Goal: Information Seeking & Learning: Learn about a topic

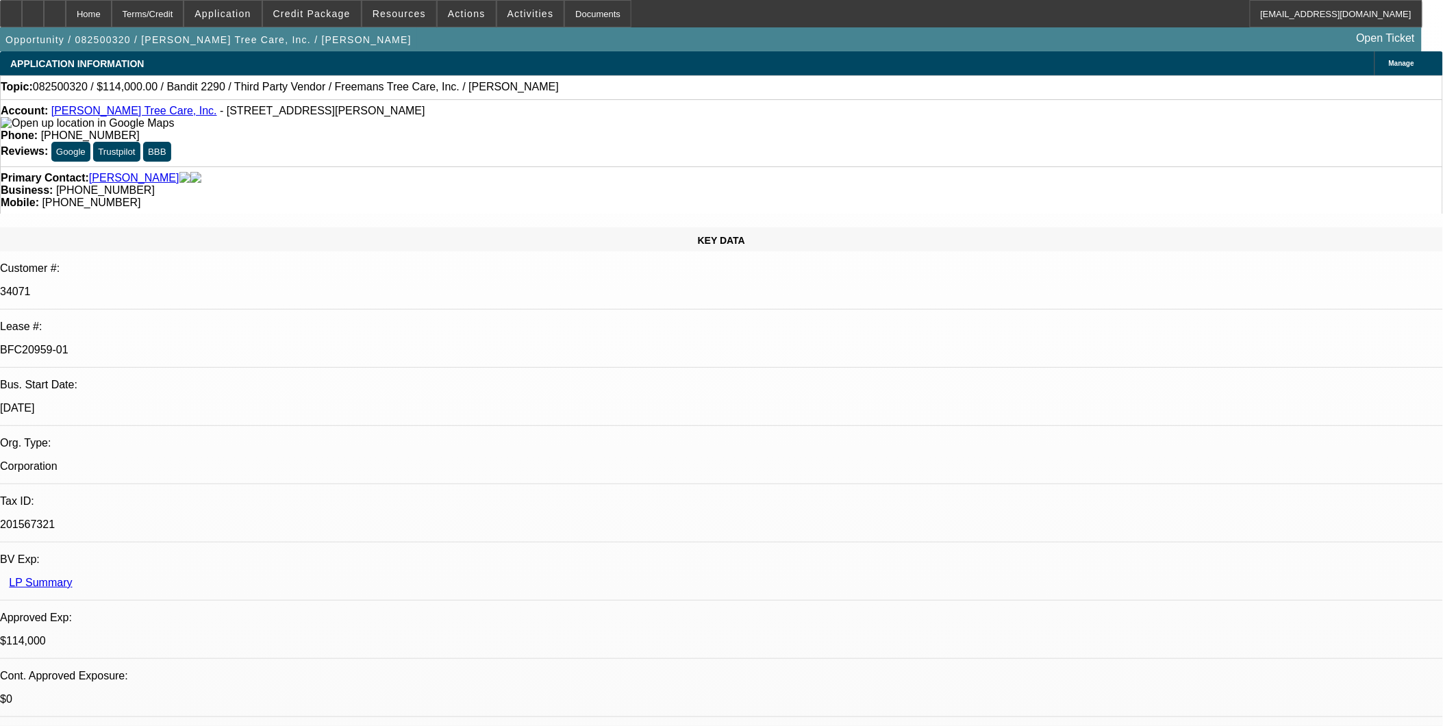
select select "0"
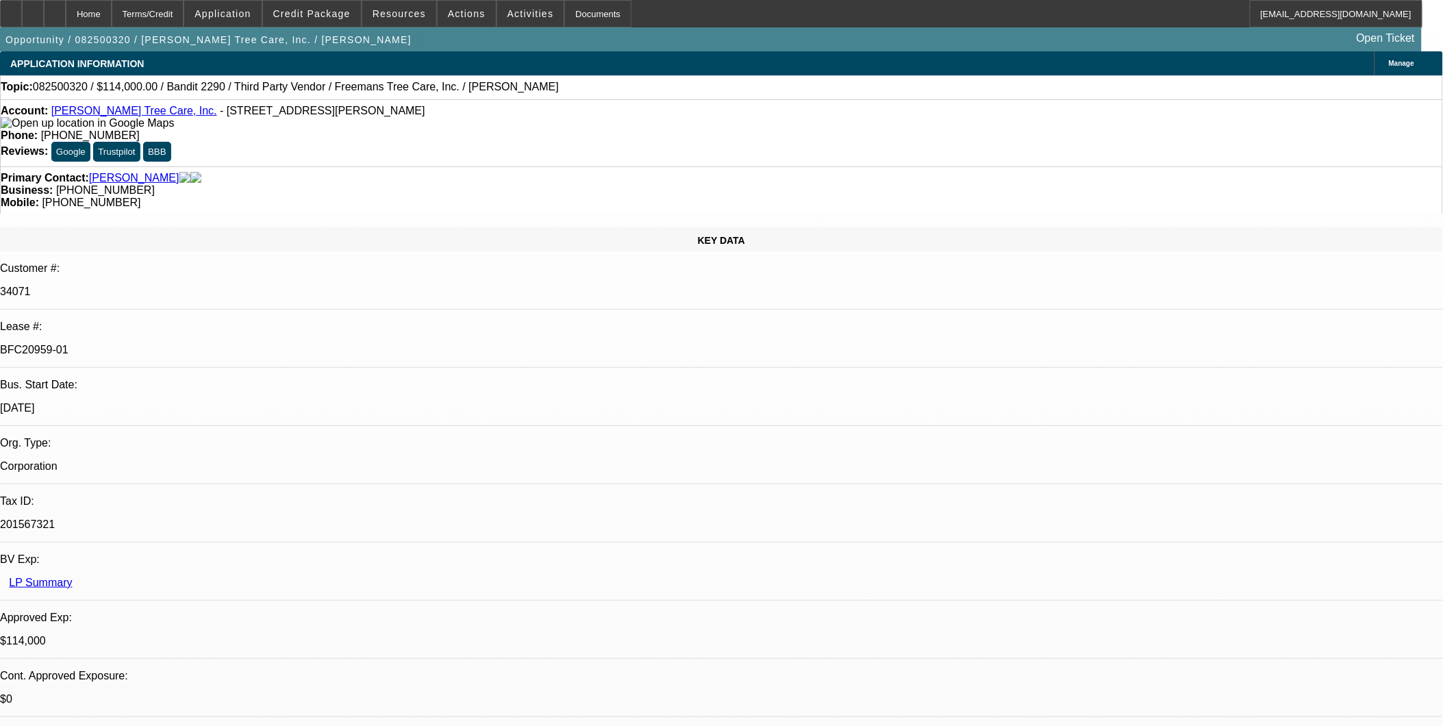
select select "0"
select select "2"
select select "0"
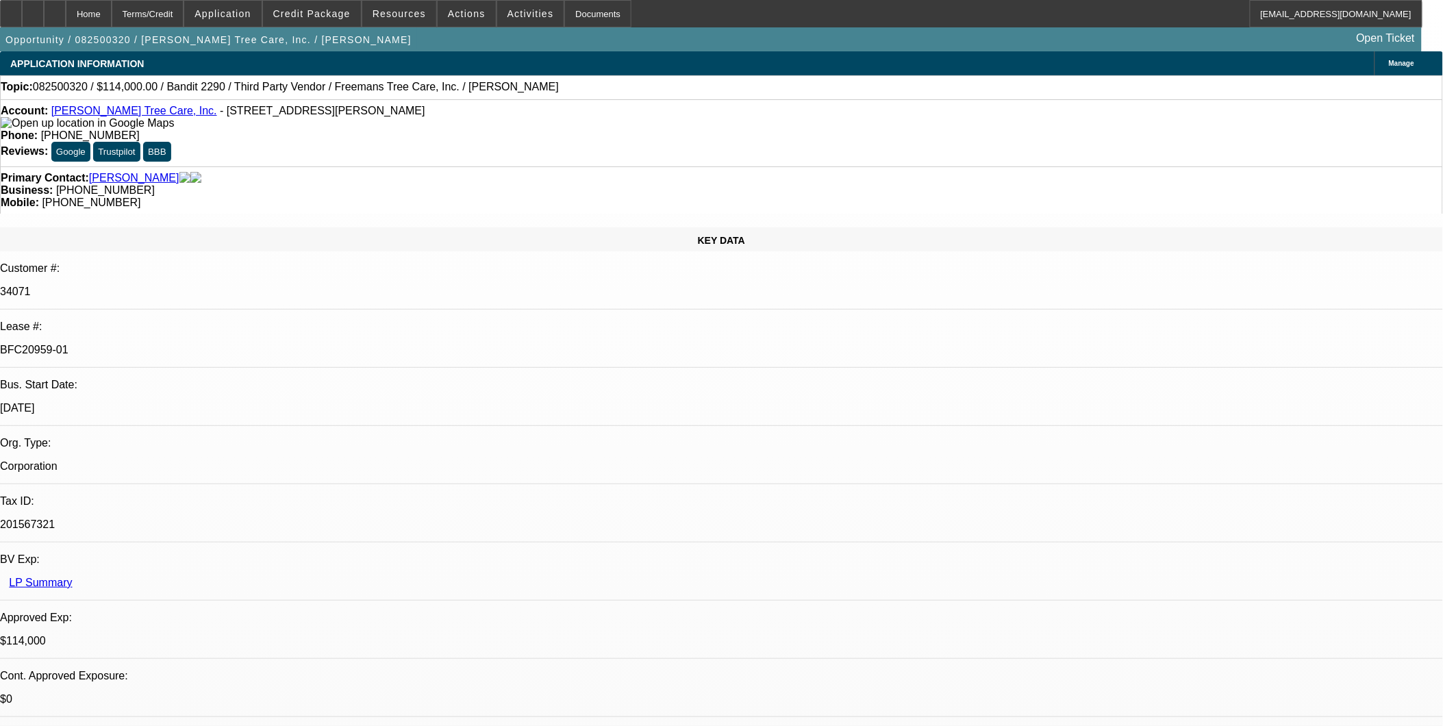
select select "2"
select select "0"
select select "1"
select select "6"
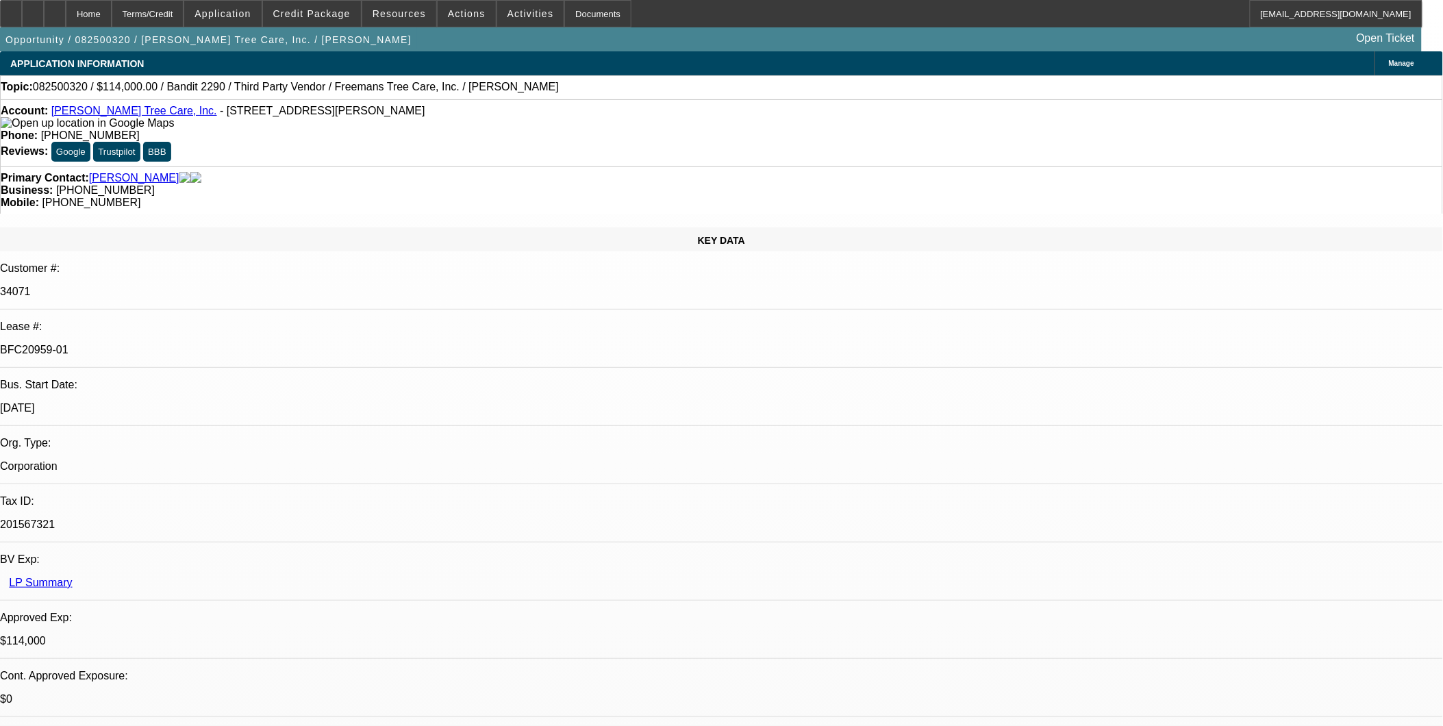
select select "1"
select select "6"
select select "1"
select select "2"
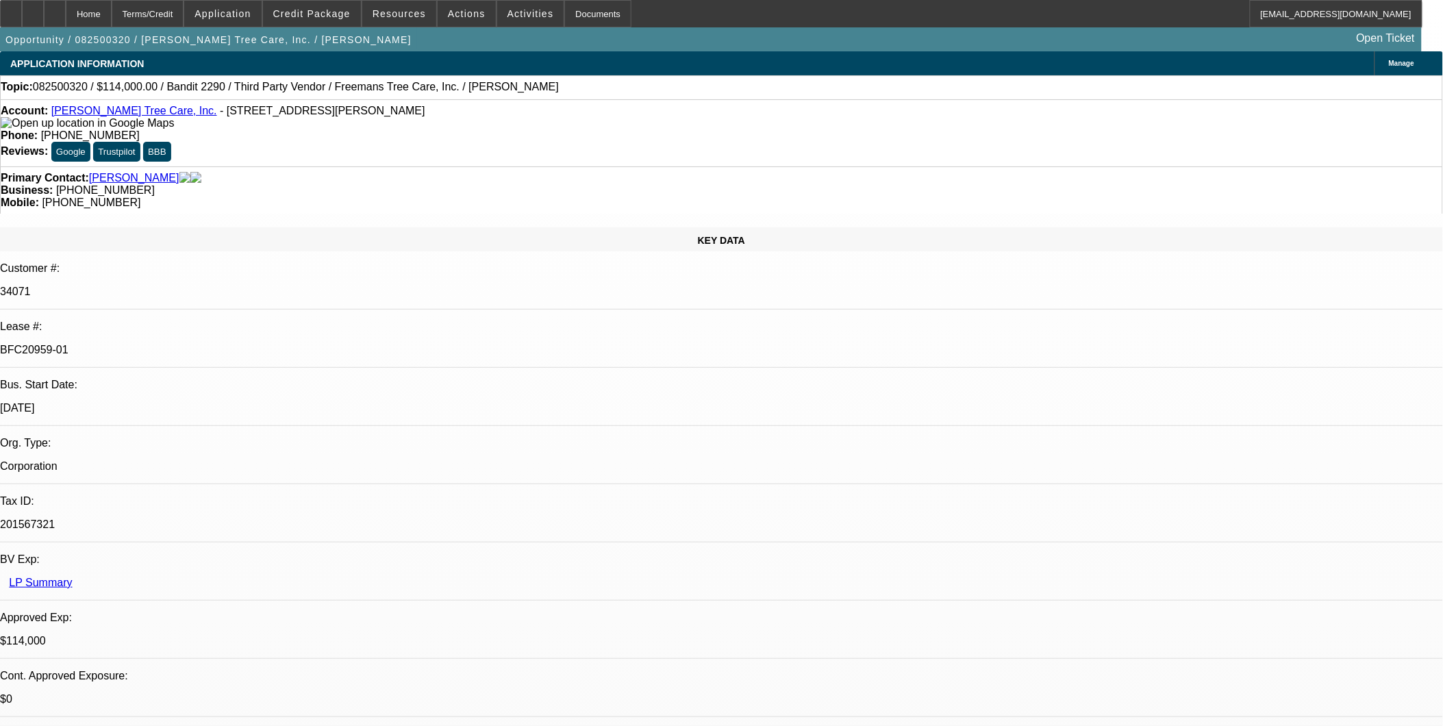
select select "6"
select select "1"
select select "2"
select select "6"
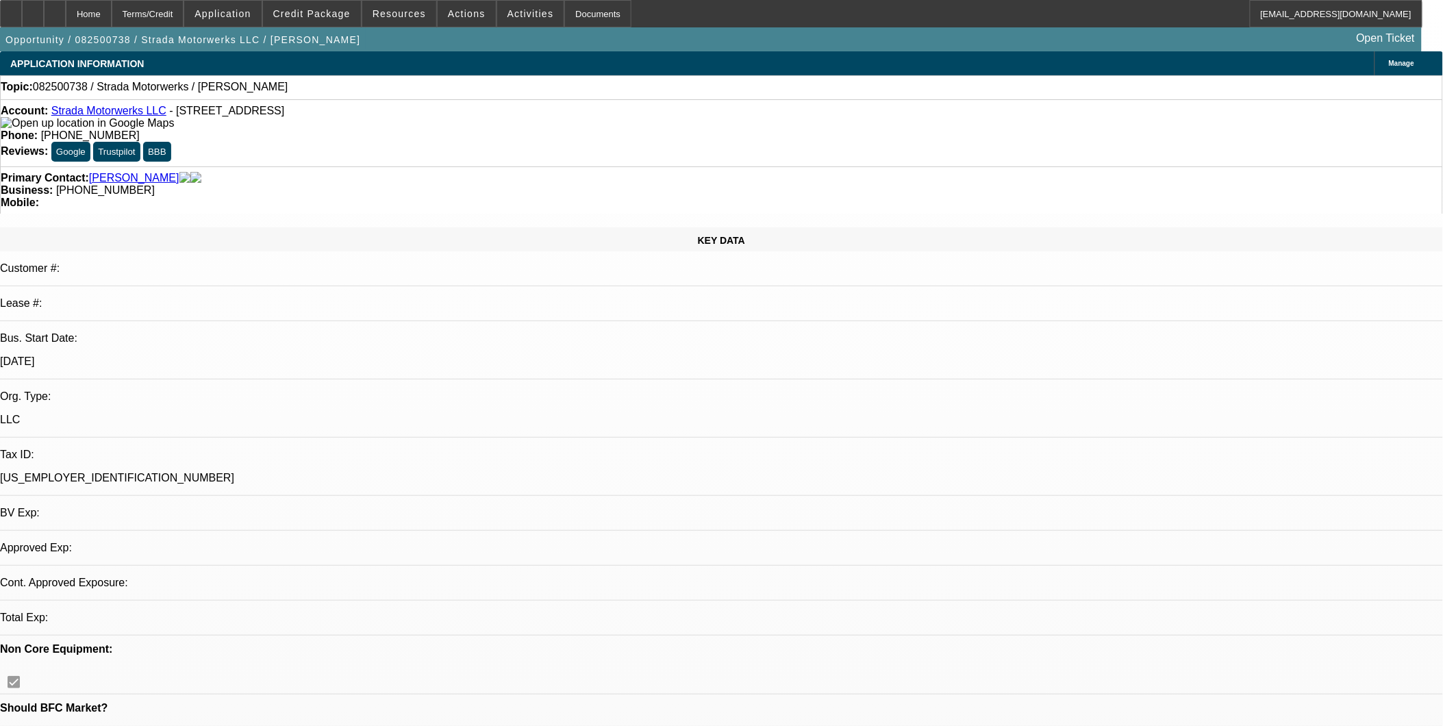
select select "0"
select select "2"
select select "0.1"
select select "4"
